Goal: Information Seeking & Learning: Learn about a topic

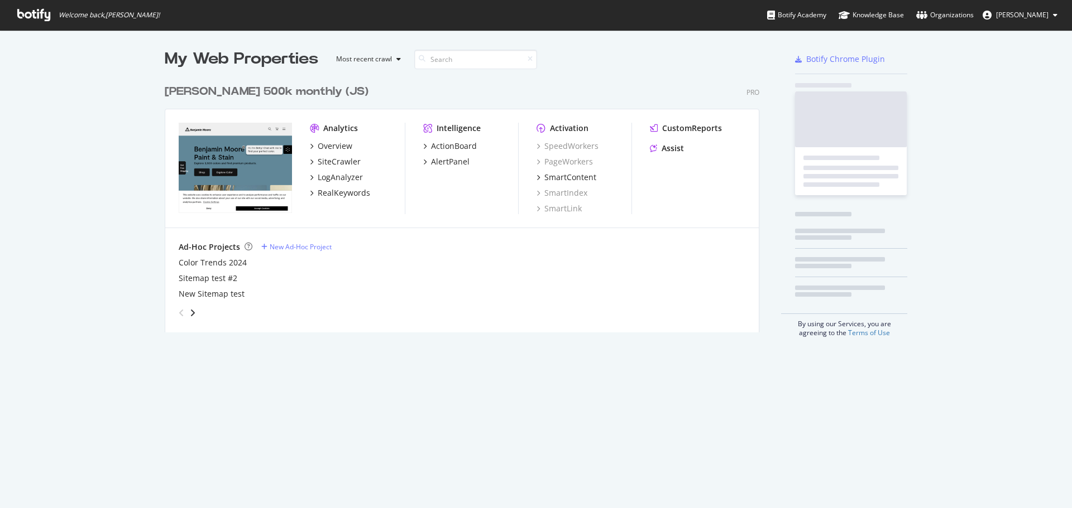
scroll to position [254, 595]
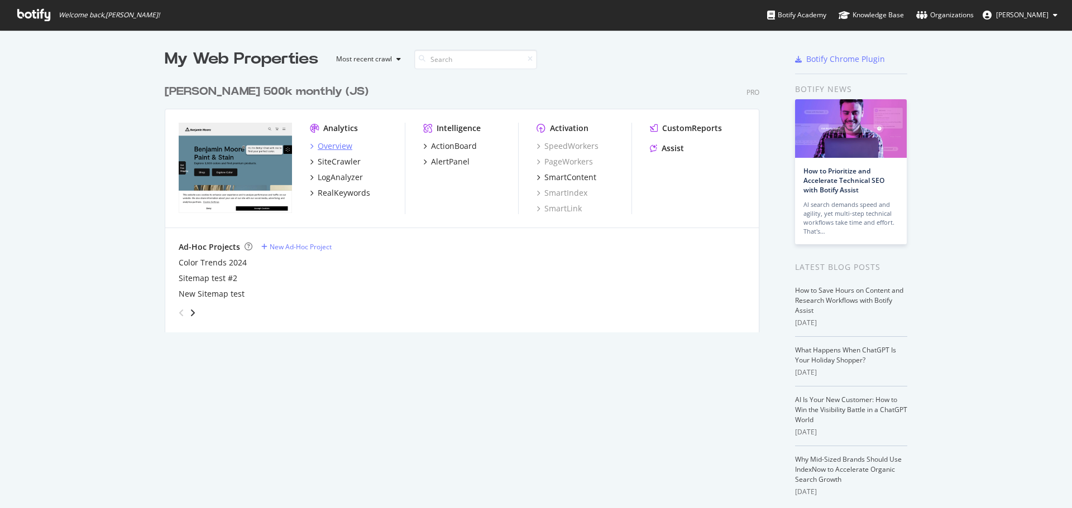
click at [336, 148] on div "Overview" at bounding box center [335, 146] width 35 height 11
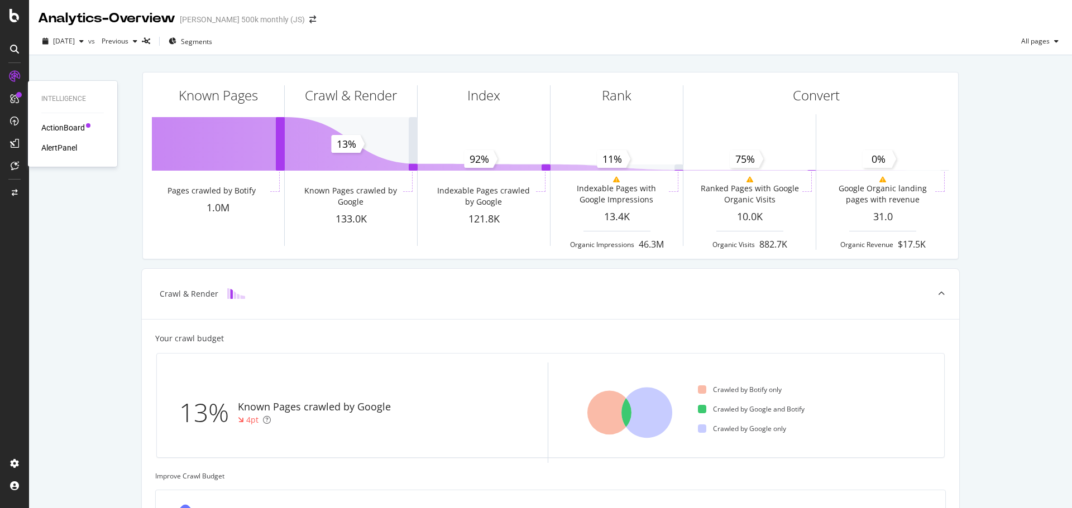
click at [61, 129] on div "ActionBoard" at bounding box center [63, 127] width 44 height 11
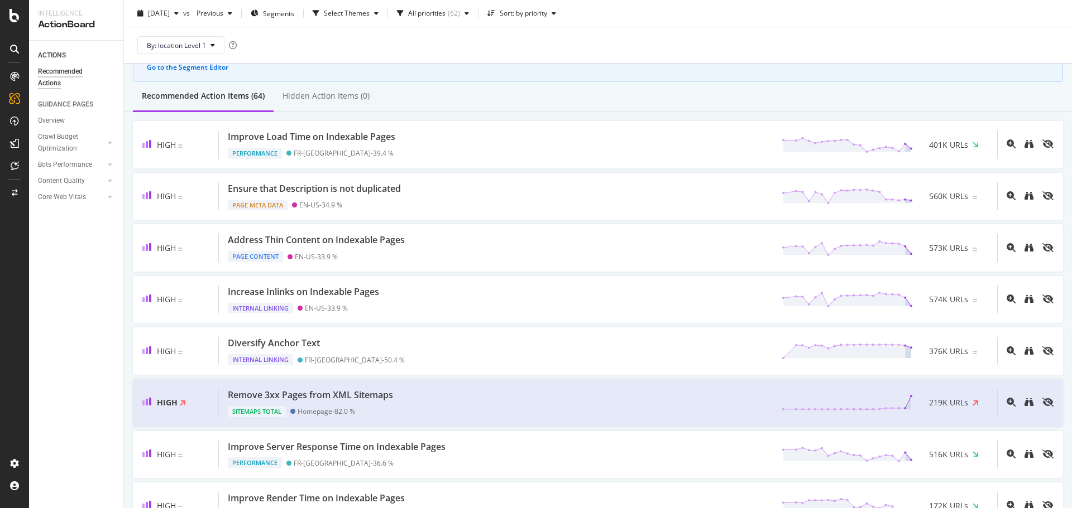
scroll to position [112, 0]
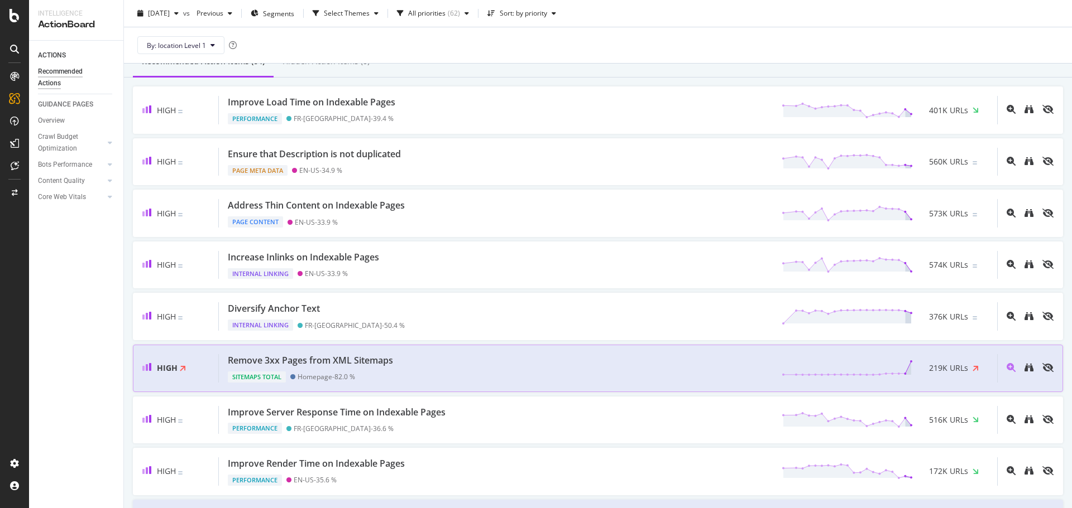
click at [931, 367] on span "219K URLs" at bounding box center [948, 368] width 39 height 11
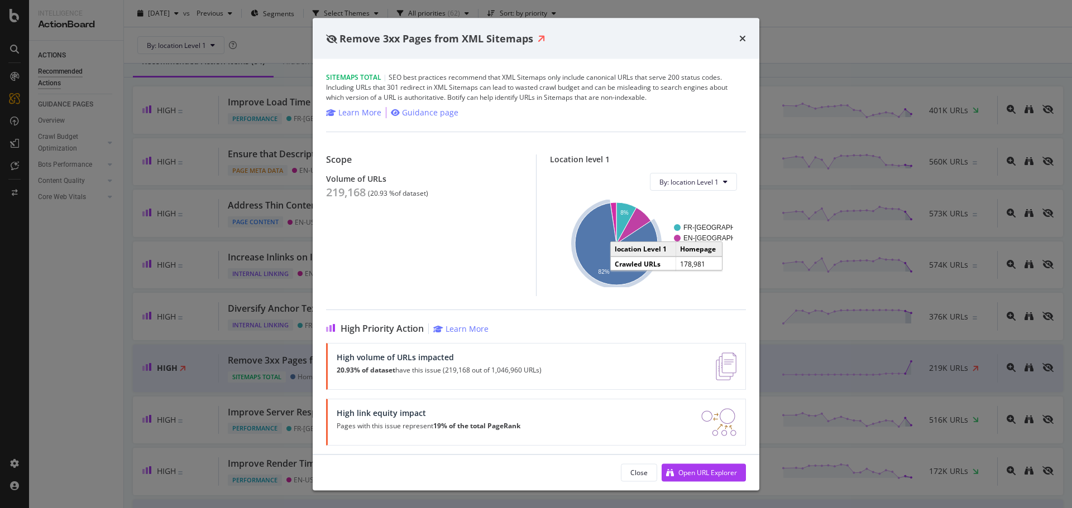
click at [597, 254] on icon "A chart." at bounding box center [616, 244] width 83 height 82
click at [739, 41] on icon "times" at bounding box center [742, 38] width 7 height 9
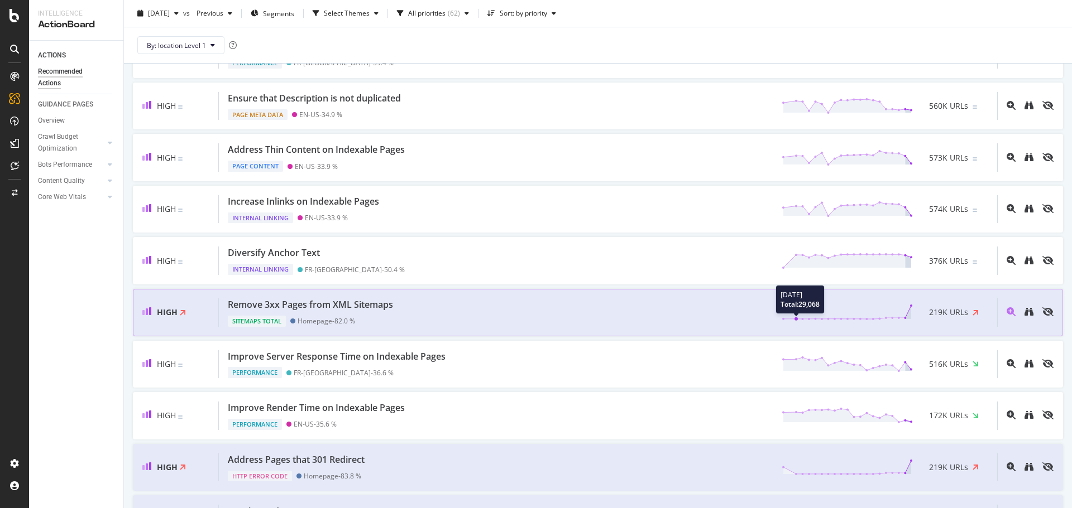
scroll to position [223, 0]
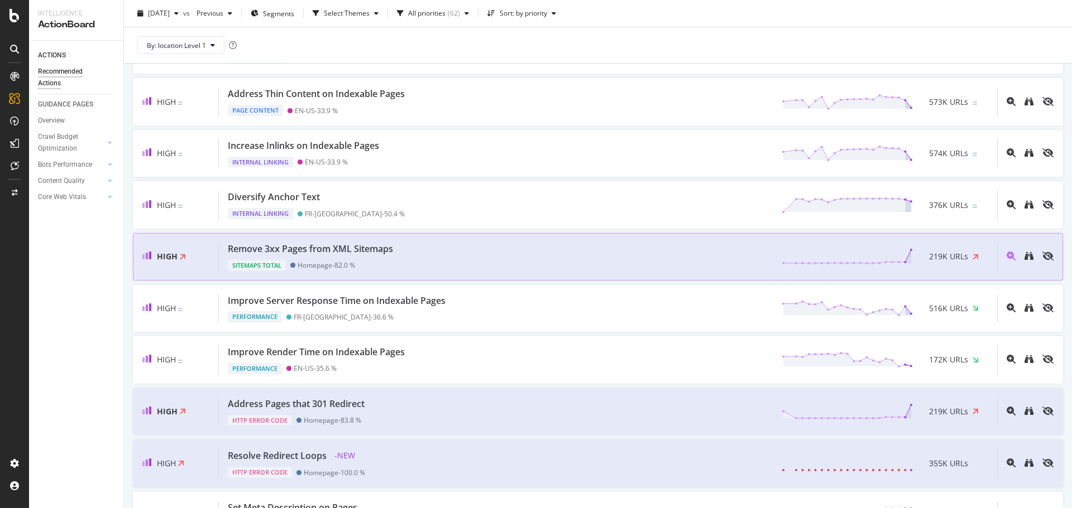
click at [716, 265] on div "Remove 3xx Pages from XML Sitemaps Sitemaps Total Homepage - 82.0 % 219K URLs" at bounding box center [608, 257] width 778 height 28
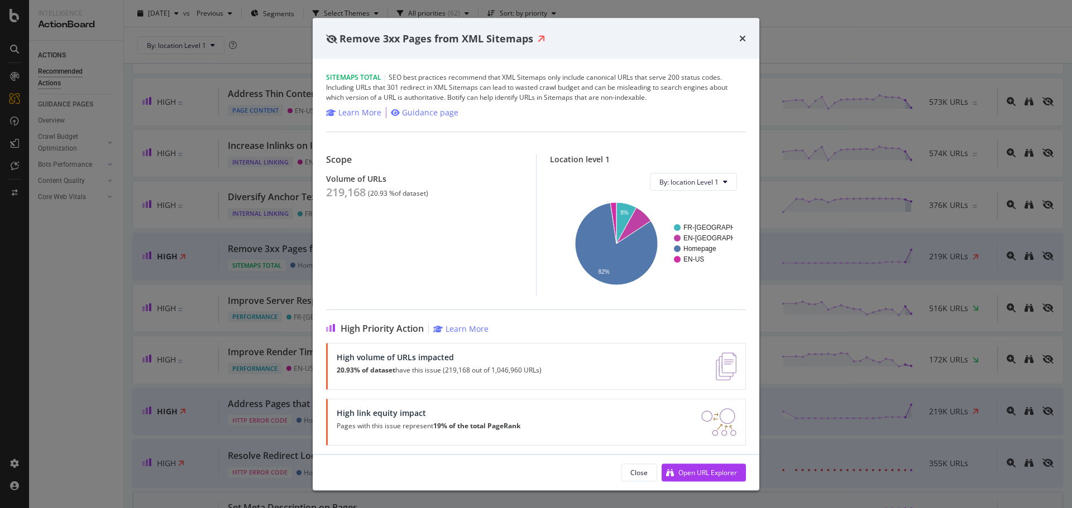
drag, startPoint x: 742, startPoint y: 41, endPoint x: 316, endPoint y: 493, distance: 621.5
click at [742, 40] on icon "times" at bounding box center [742, 38] width 7 height 9
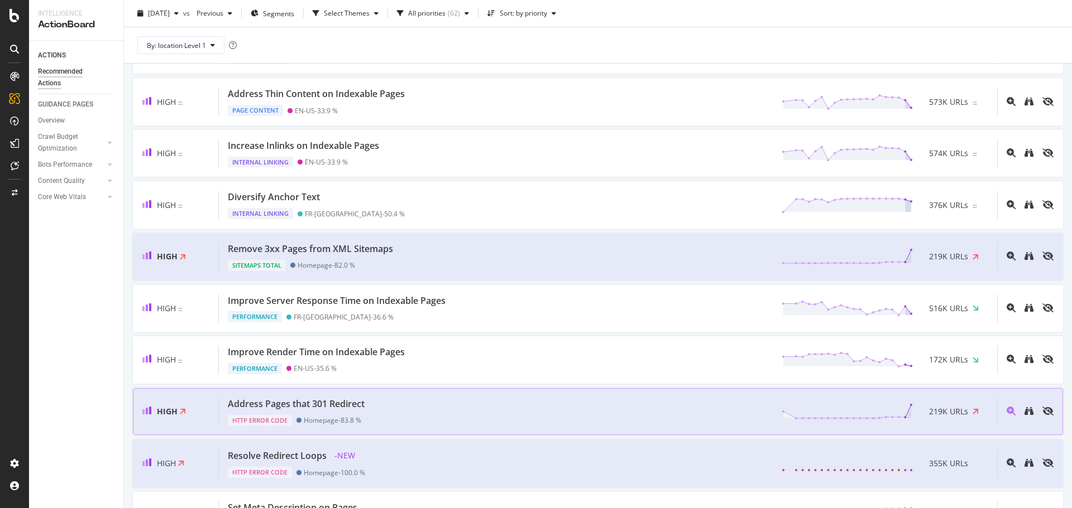
click at [354, 406] on div "Address Pages that 301 Redirect" at bounding box center [296, 404] width 137 height 13
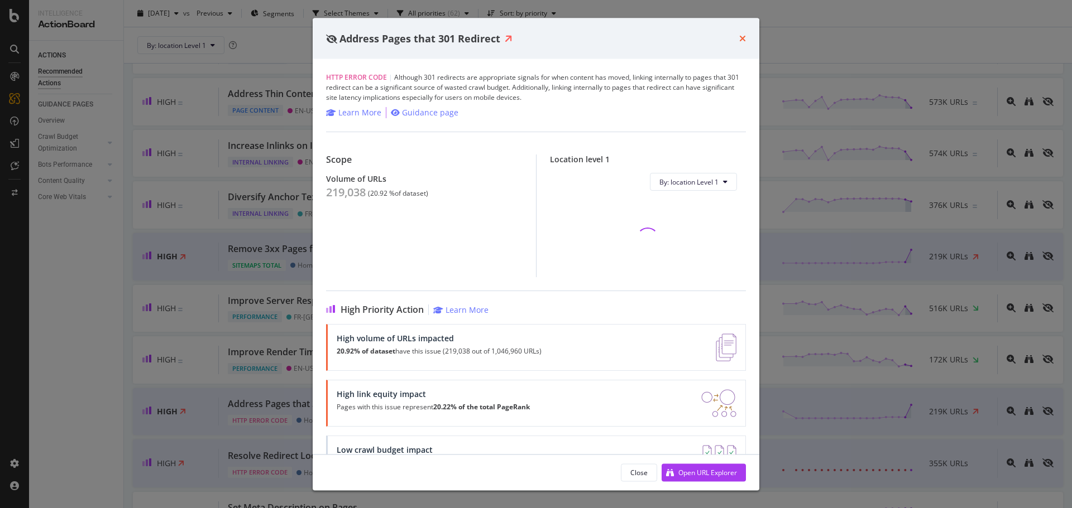
click at [743, 39] on icon "times" at bounding box center [742, 38] width 7 height 9
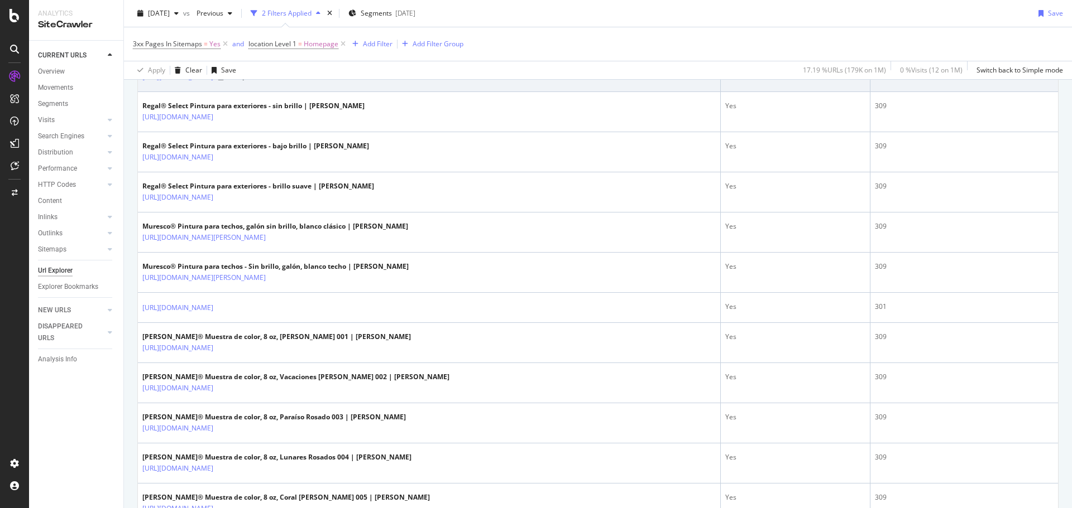
scroll to position [167, 0]
